Goal: Task Accomplishment & Management: Manage account settings

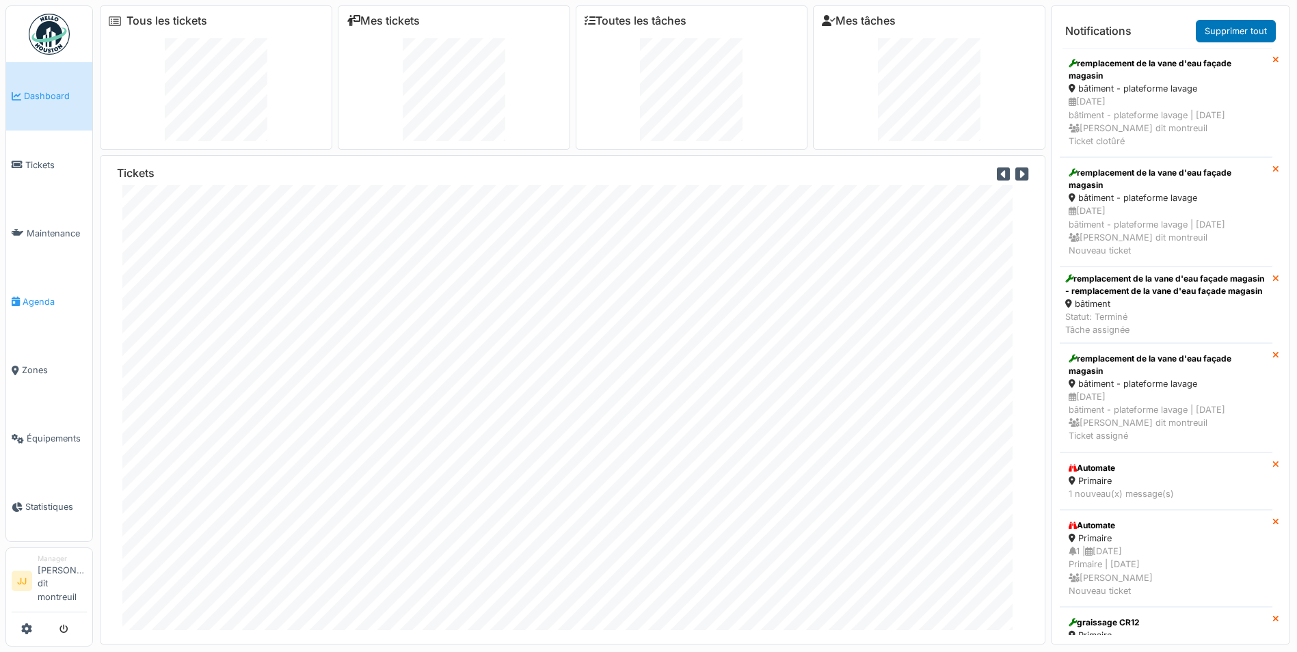
click at [36, 303] on span "Agenda" at bounding box center [55, 301] width 64 height 13
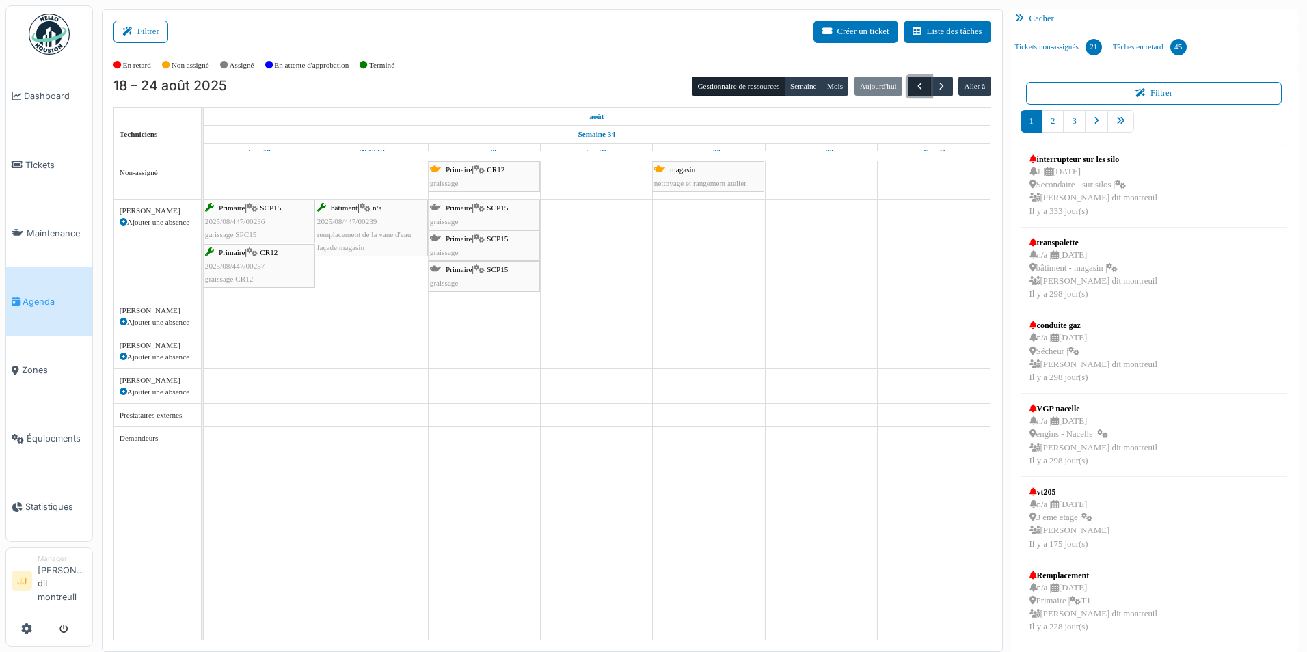
click at [915, 94] on button "button" at bounding box center [919, 87] width 23 height 20
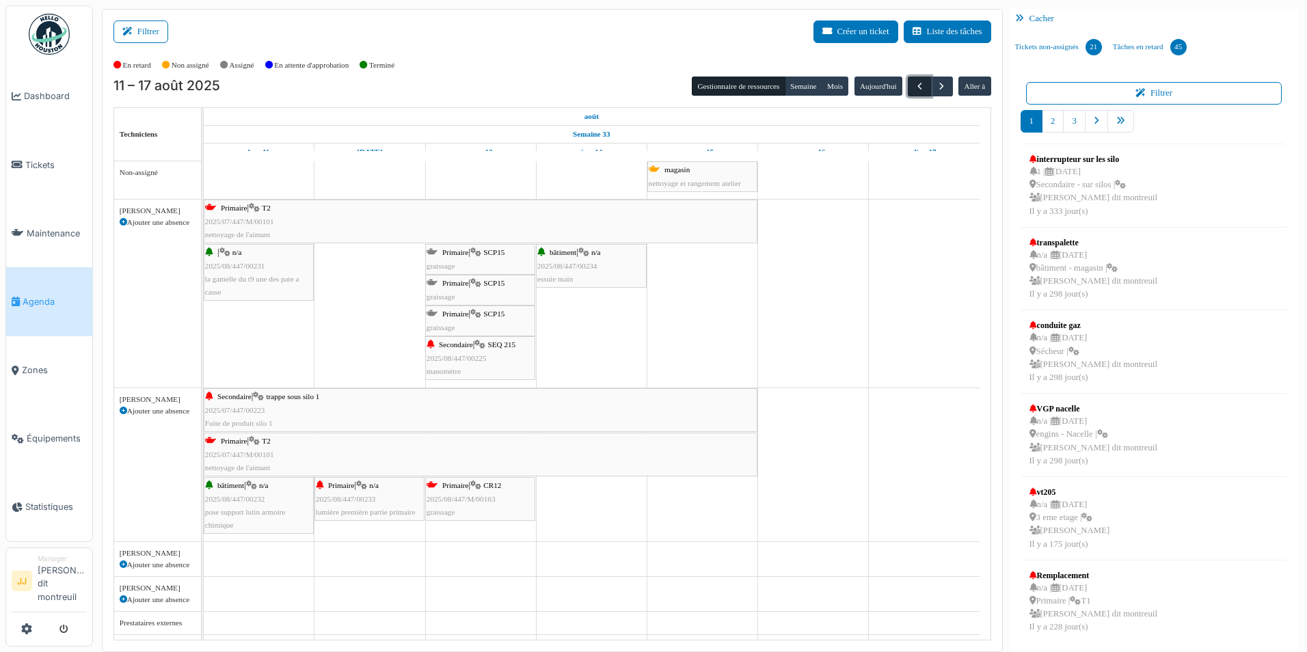
click at [915, 94] on button "button" at bounding box center [919, 87] width 23 height 20
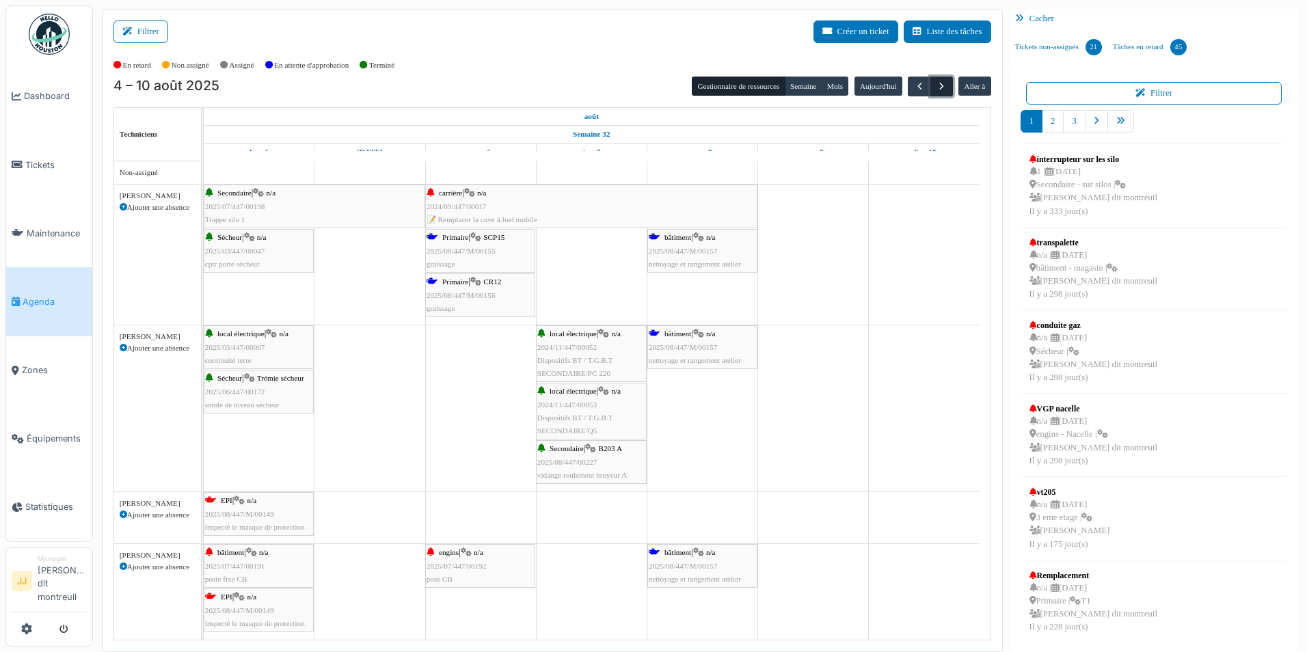
click at [939, 83] on span "button" at bounding box center [942, 87] width 12 height 12
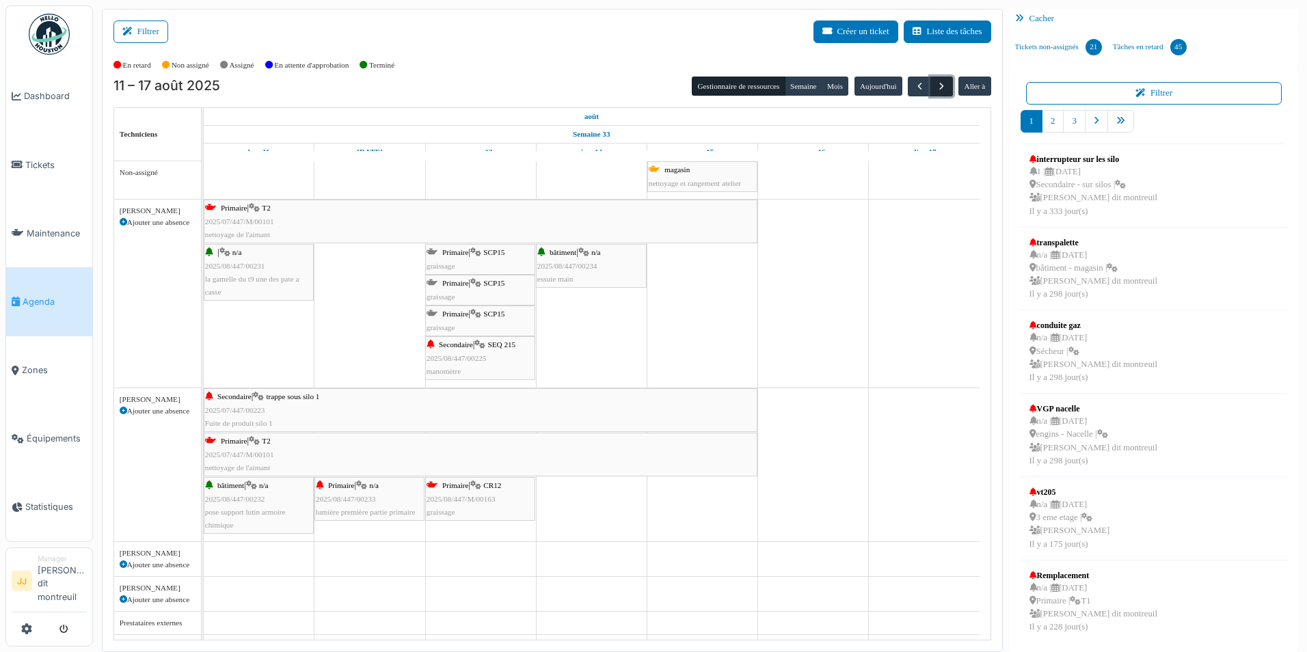
click at [939, 83] on span "button" at bounding box center [942, 87] width 12 height 12
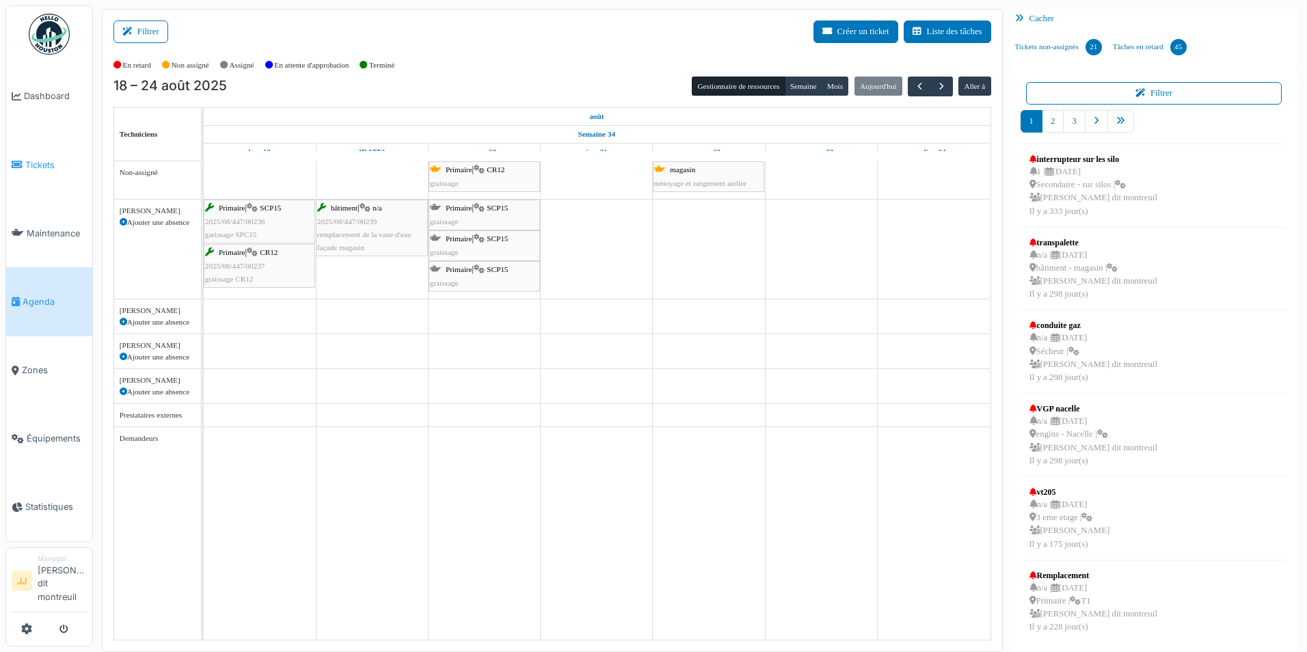
click at [31, 154] on link "Tickets" at bounding box center [49, 165] width 86 height 68
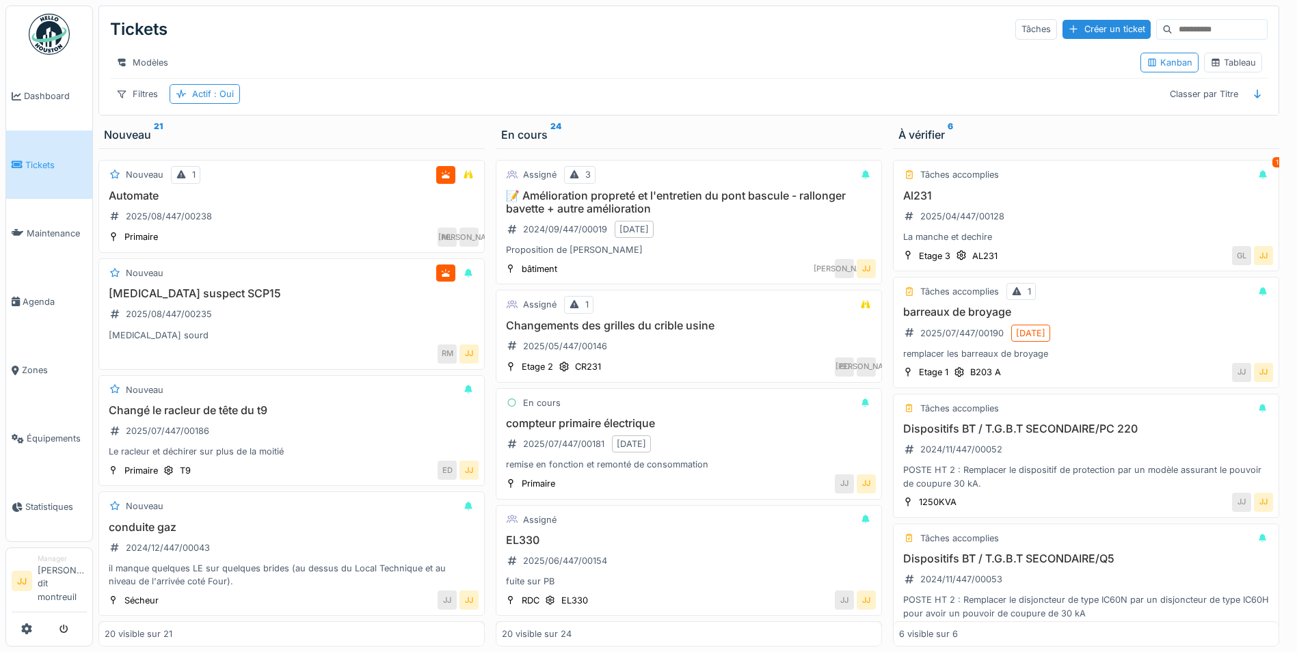
click at [264, 217] on div "Automate 2025/08/447/00238" at bounding box center [292, 208] width 374 height 38
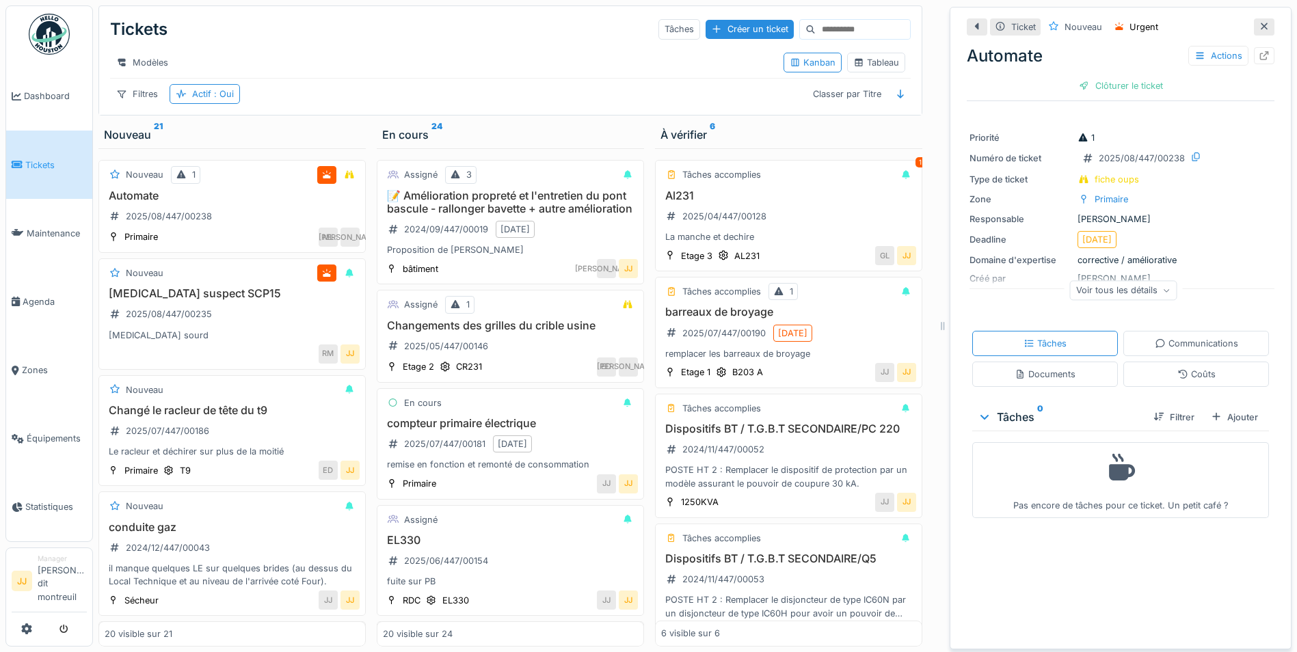
click at [1110, 292] on div "Voir tous les détails" at bounding box center [1123, 290] width 107 height 20
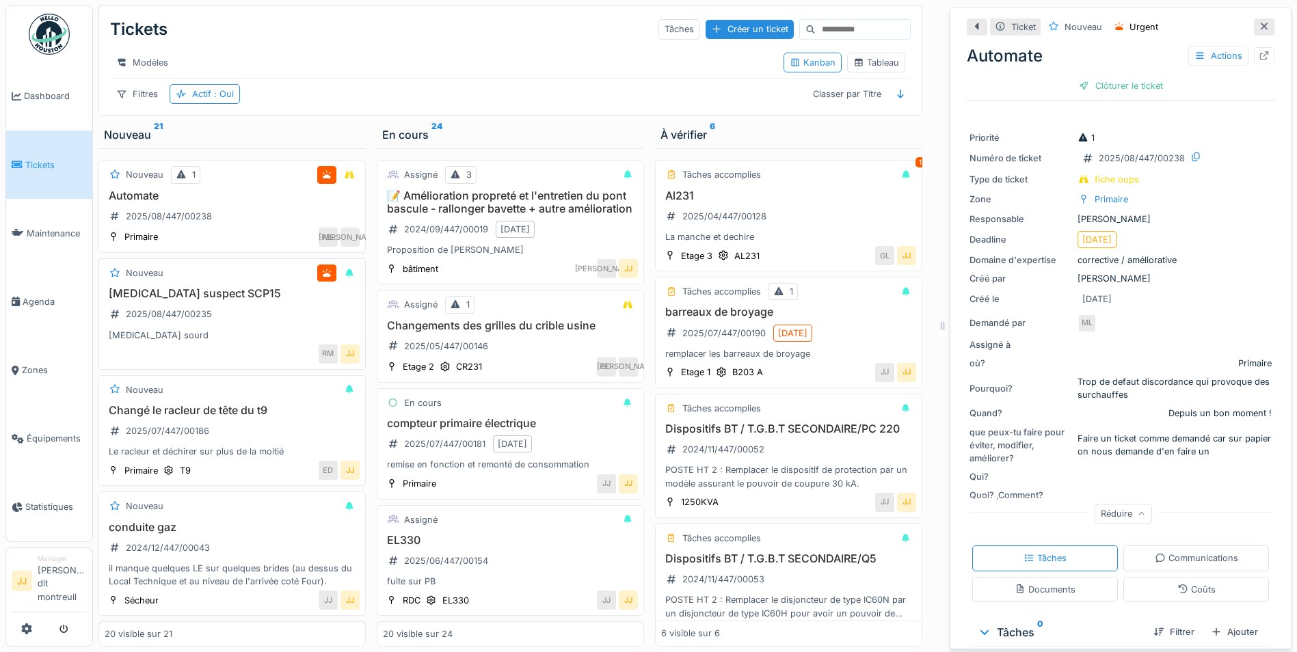
click at [255, 342] on div "[MEDICAL_DATA] sourd" at bounding box center [232, 335] width 255 height 13
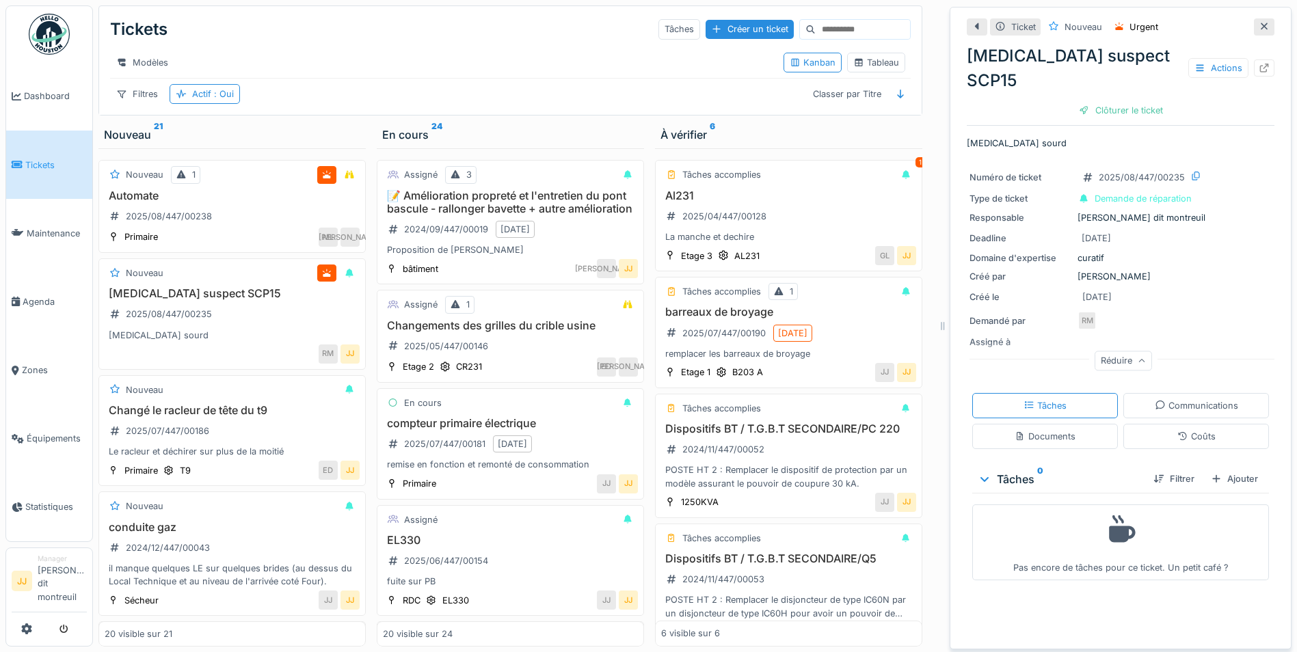
click at [1095, 351] on div "Réduire" at bounding box center [1122, 361] width 57 height 20
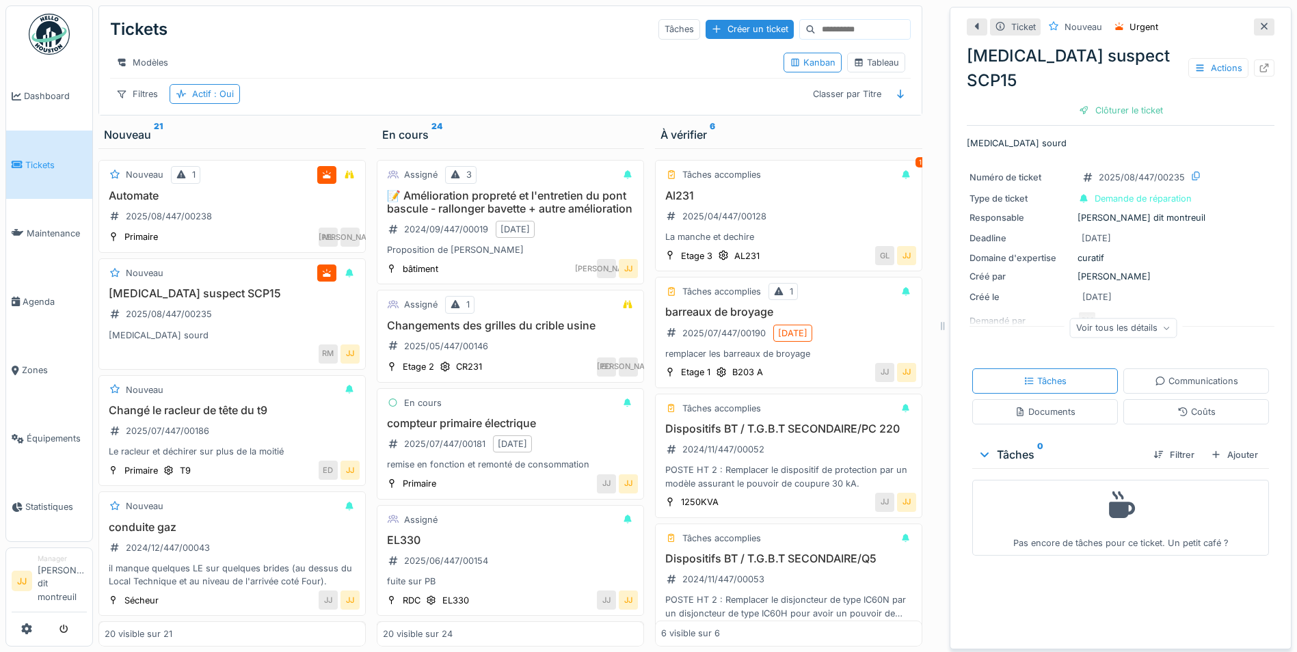
click at [1090, 318] on div "Voir tous les détails" at bounding box center [1123, 328] width 107 height 20
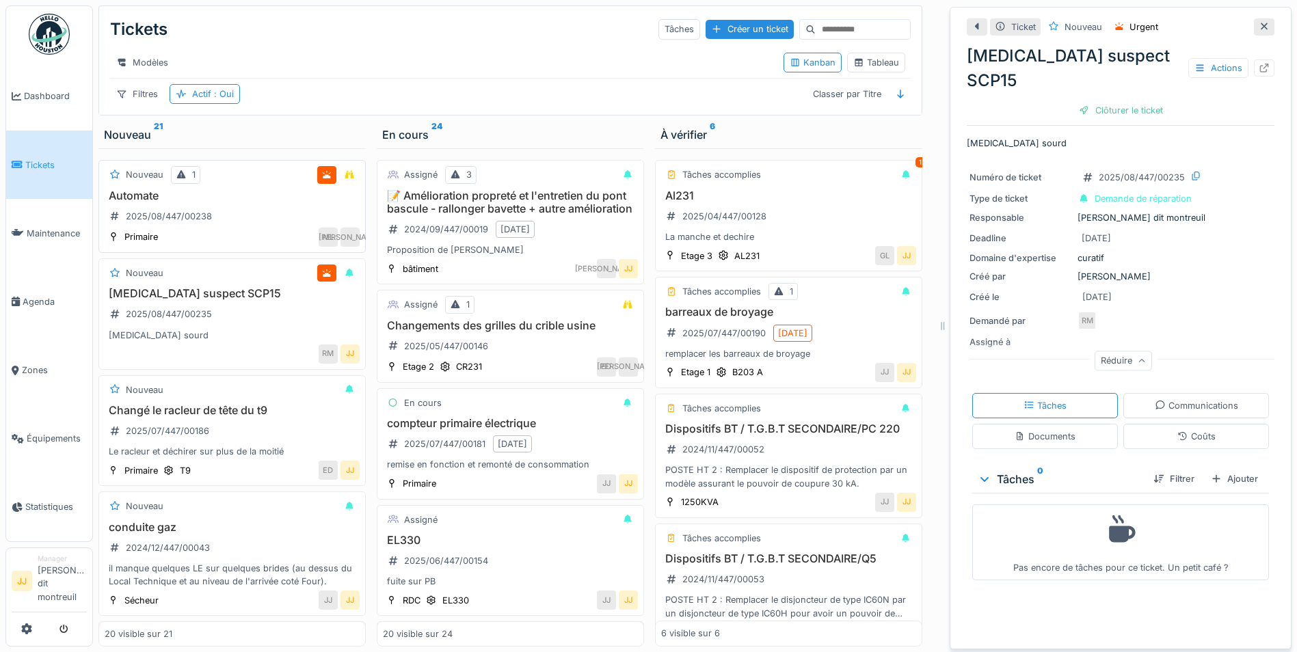
click at [280, 222] on div "Automate 2025/08/447/00238" at bounding box center [232, 208] width 255 height 38
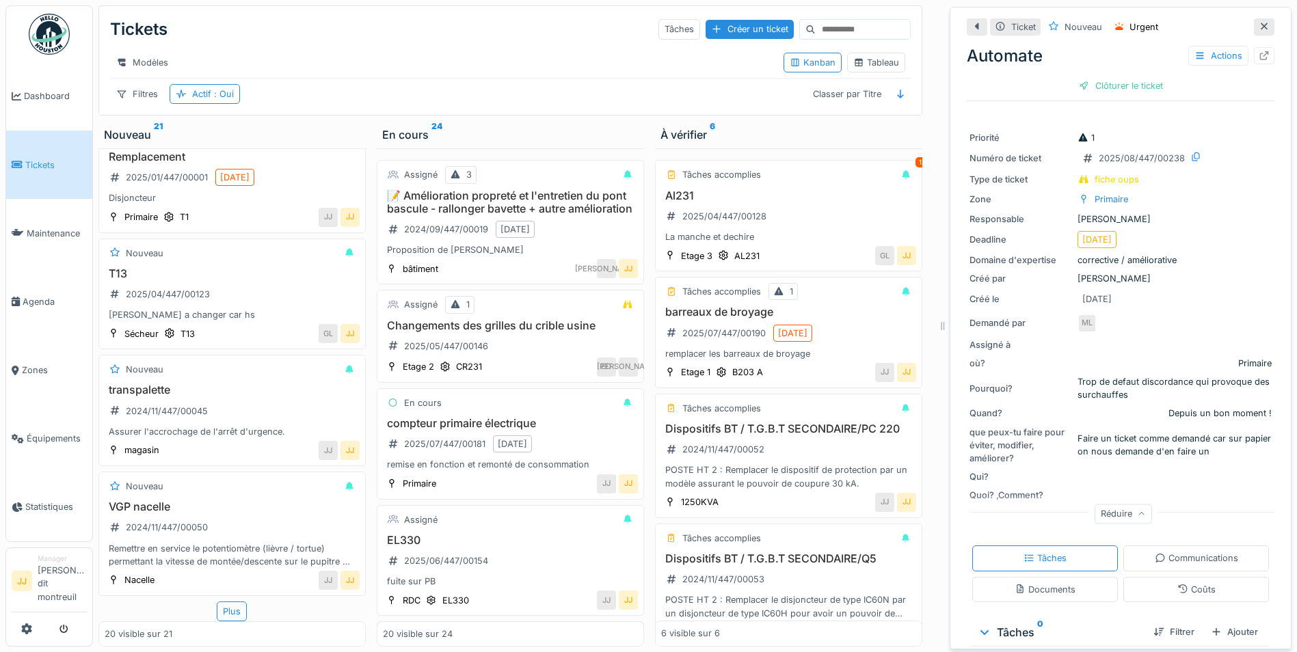
scroll to position [10, 0]
click at [221, 602] on div "Plus" at bounding box center [232, 612] width 30 height 20
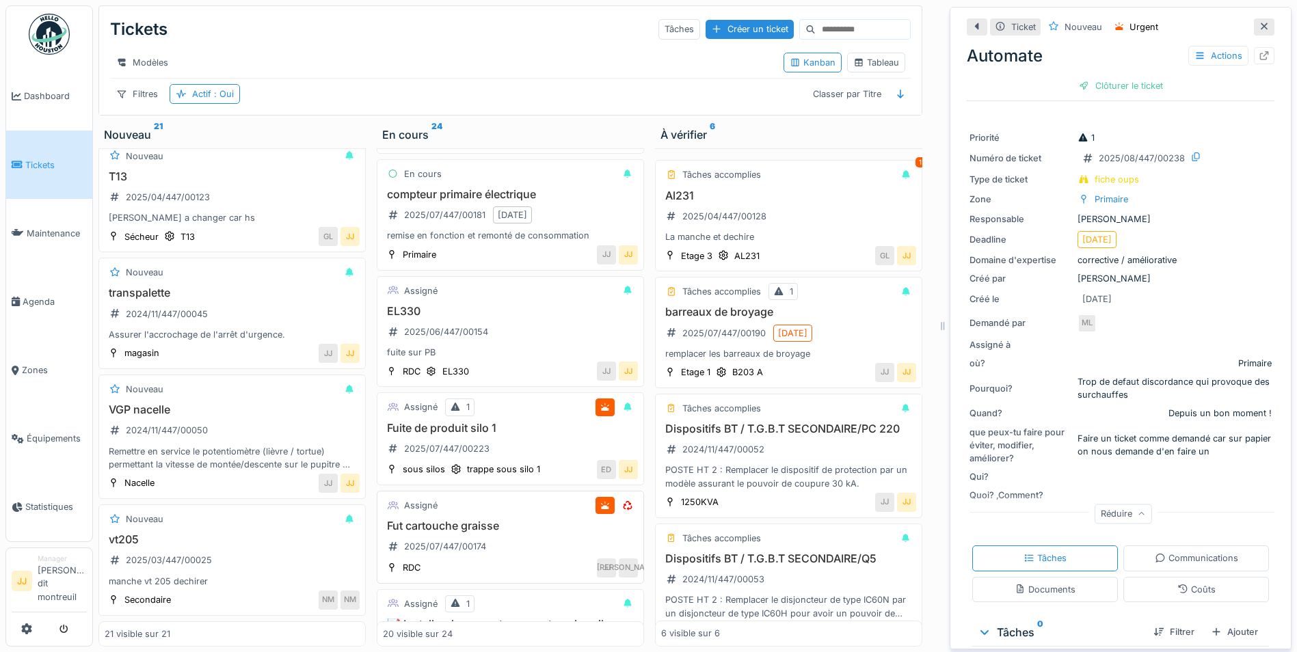
scroll to position [205, 0]
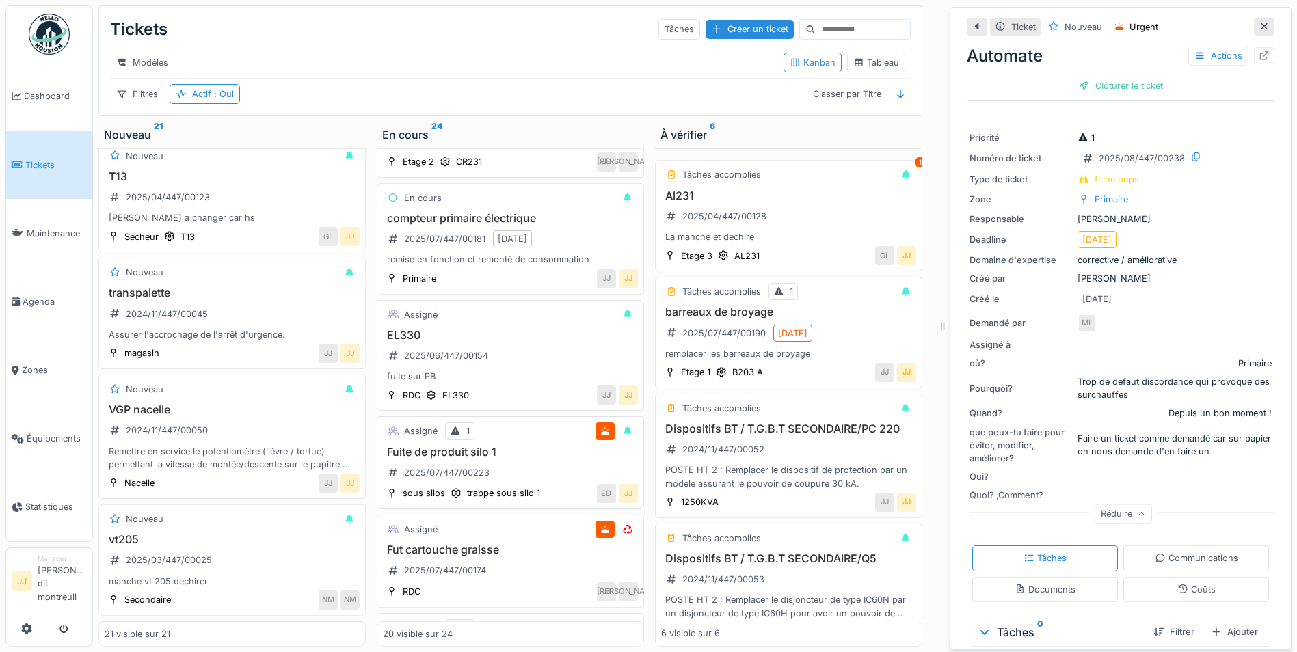
click at [537, 473] on div "Fuite de produit silo 1 2025/07/447/00223" at bounding box center [510, 465] width 255 height 38
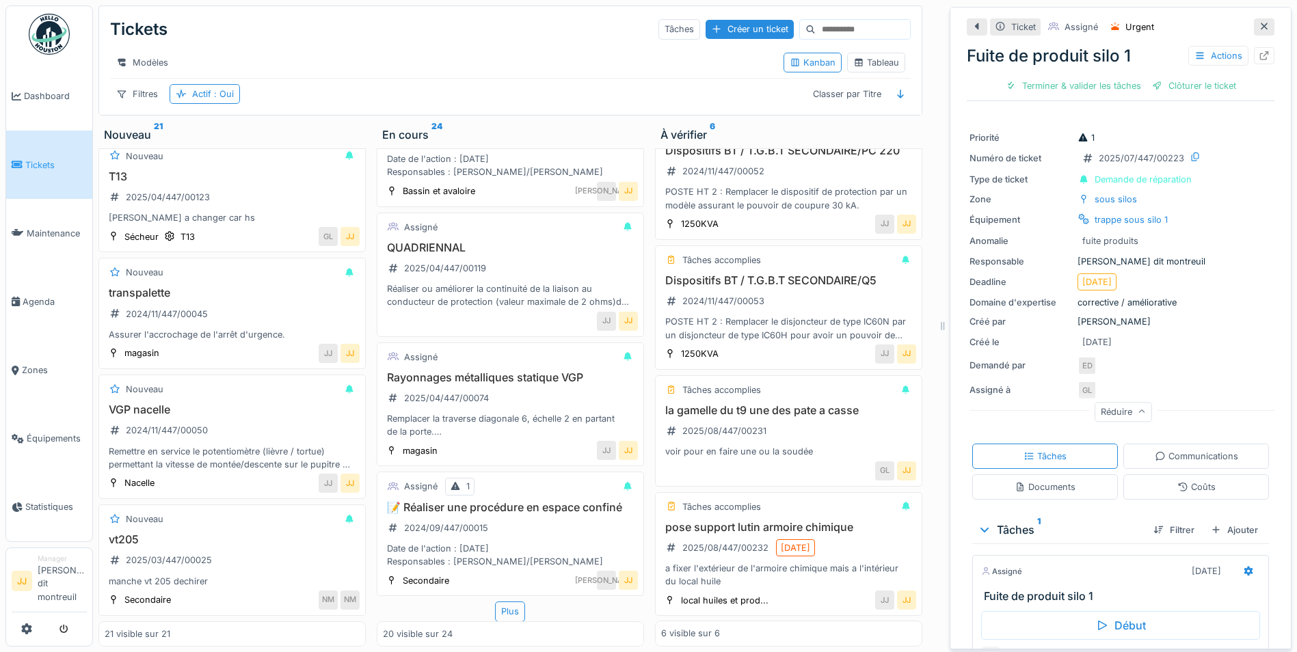
scroll to position [312, 0]
click at [818, 422] on div "la gamelle du t9 une des pate a casse 2025/08/447/00231 voir pour en faire une …" at bounding box center [788, 431] width 255 height 55
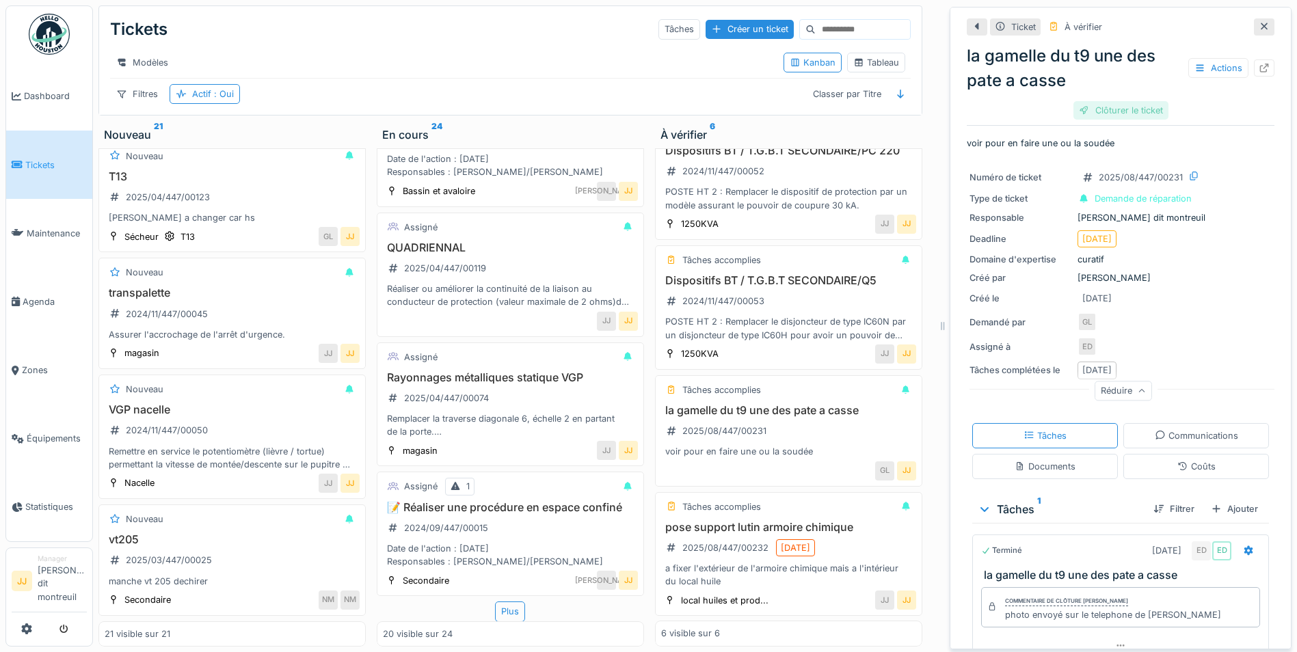
click at [1129, 113] on div "Clôturer le ticket" at bounding box center [1120, 110] width 95 height 18
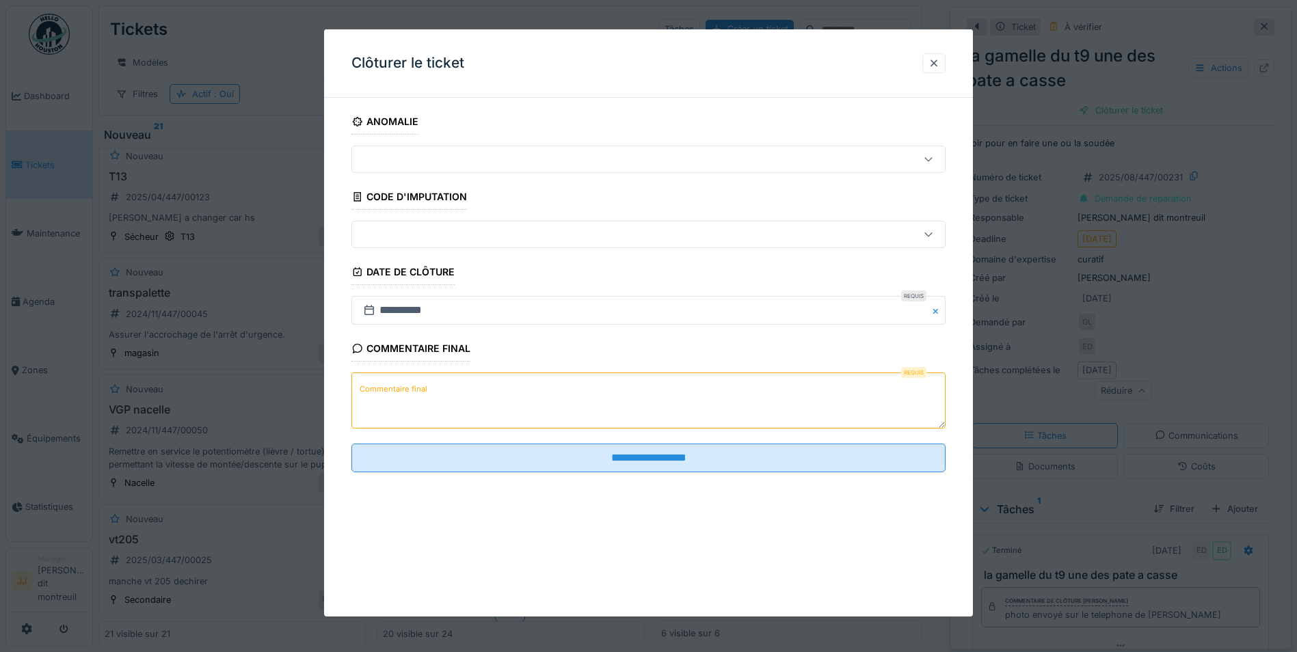
click at [800, 409] on textarea "Commentaire final" at bounding box center [648, 401] width 594 height 56
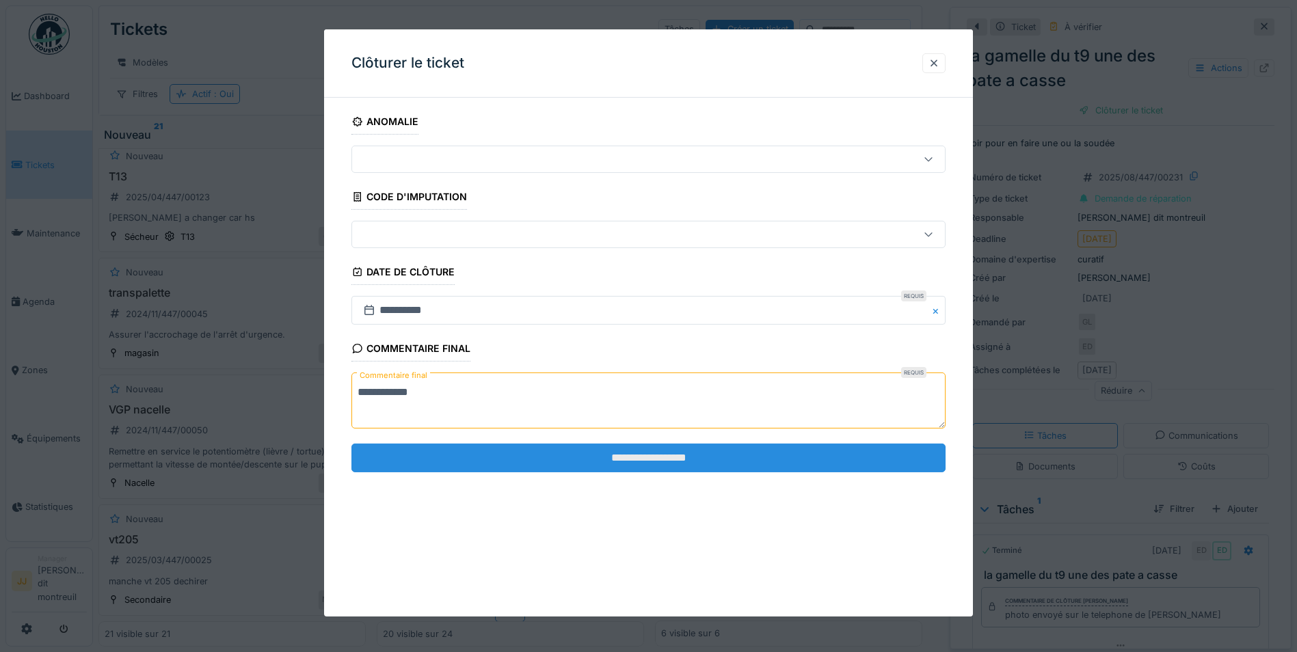
type textarea "**********"
click at [722, 451] on input "**********" at bounding box center [648, 458] width 594 height 29
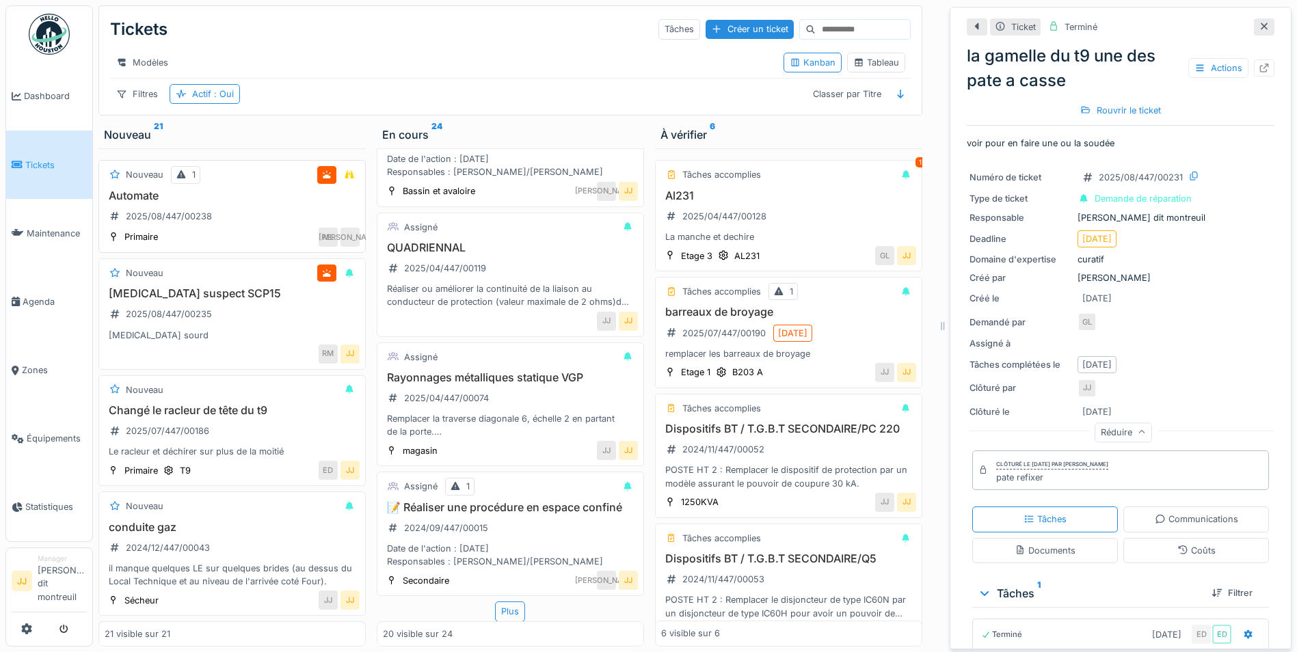
click at [249, 200] on h3 "Automate" at bounding box center [232, 195] width 255 height 13
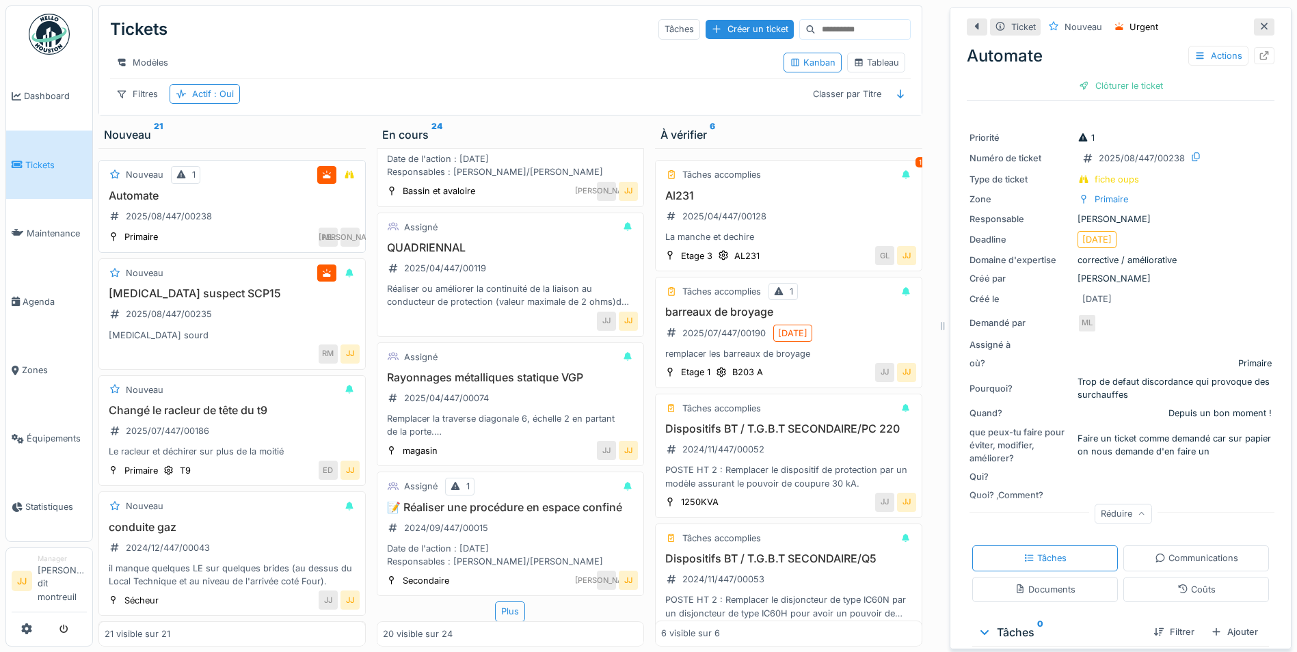
click at [269, 228] on div "Automate 2025/08/447/00238" at bounding box center [232, 208] width 255 height 38
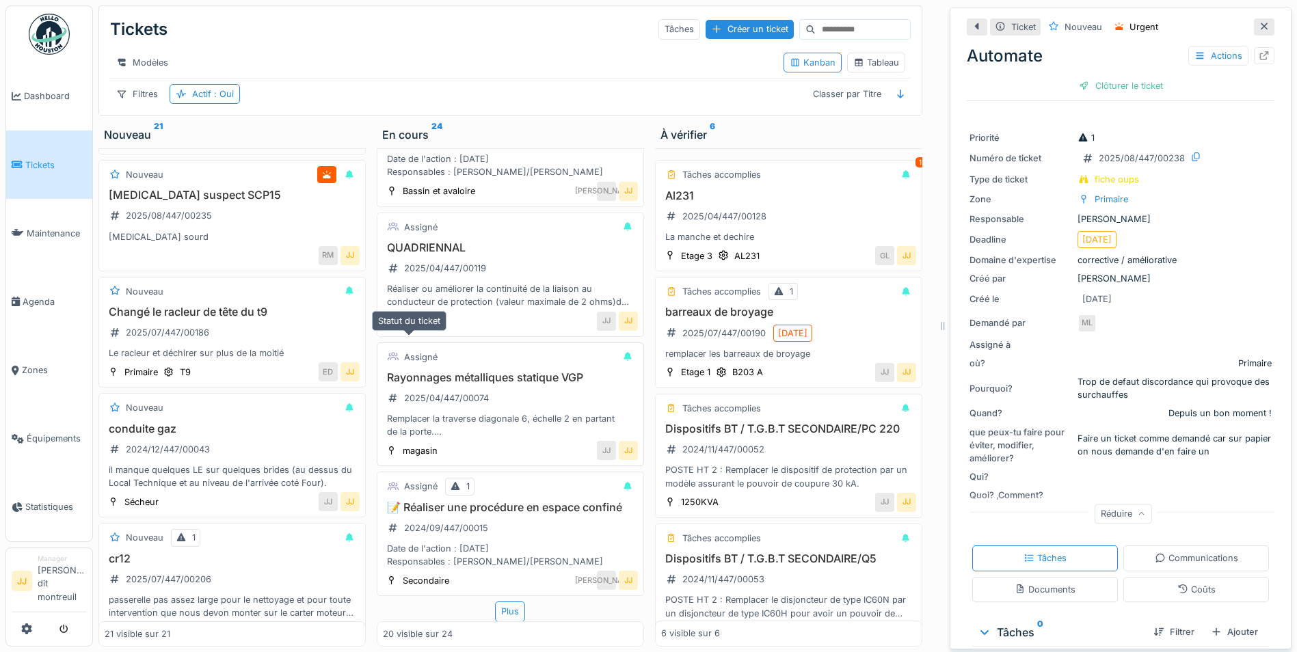
scroll to position [10, 0]
click at [495, 602] on div "Plus" at bounding box center [510, 612] width 30 height 20
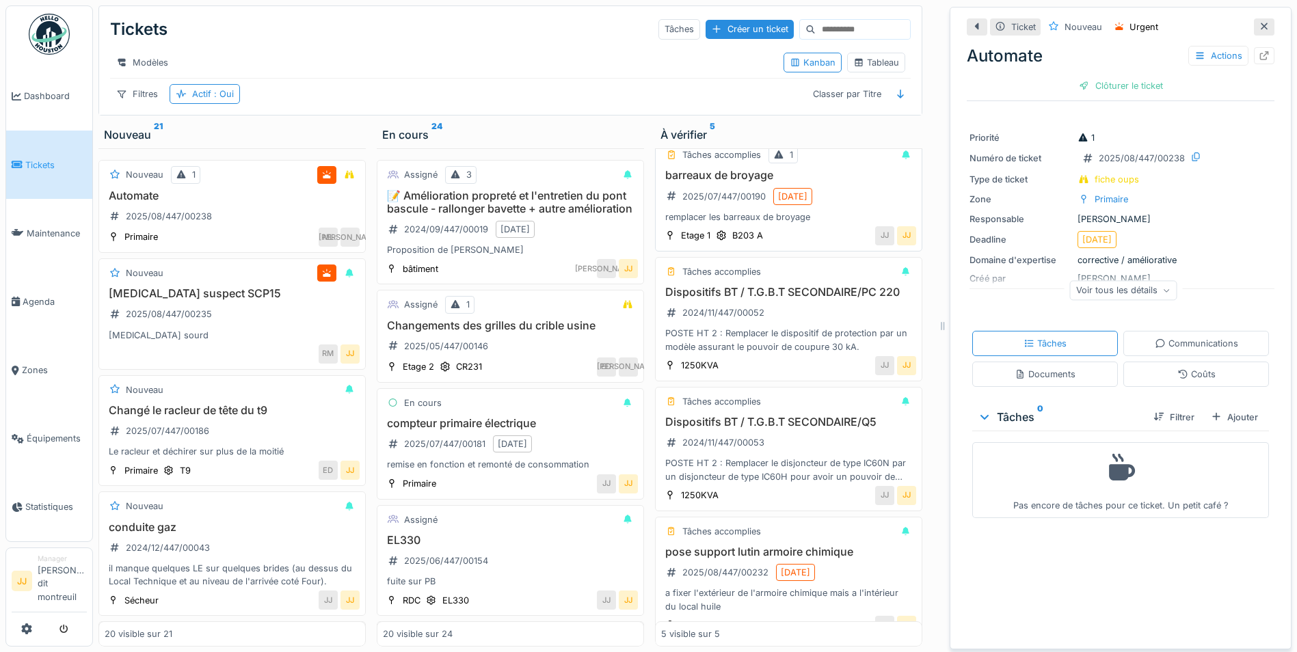
scroll to position [195, 0]
